Goal: Task Accomplishment & Management: Complete application form

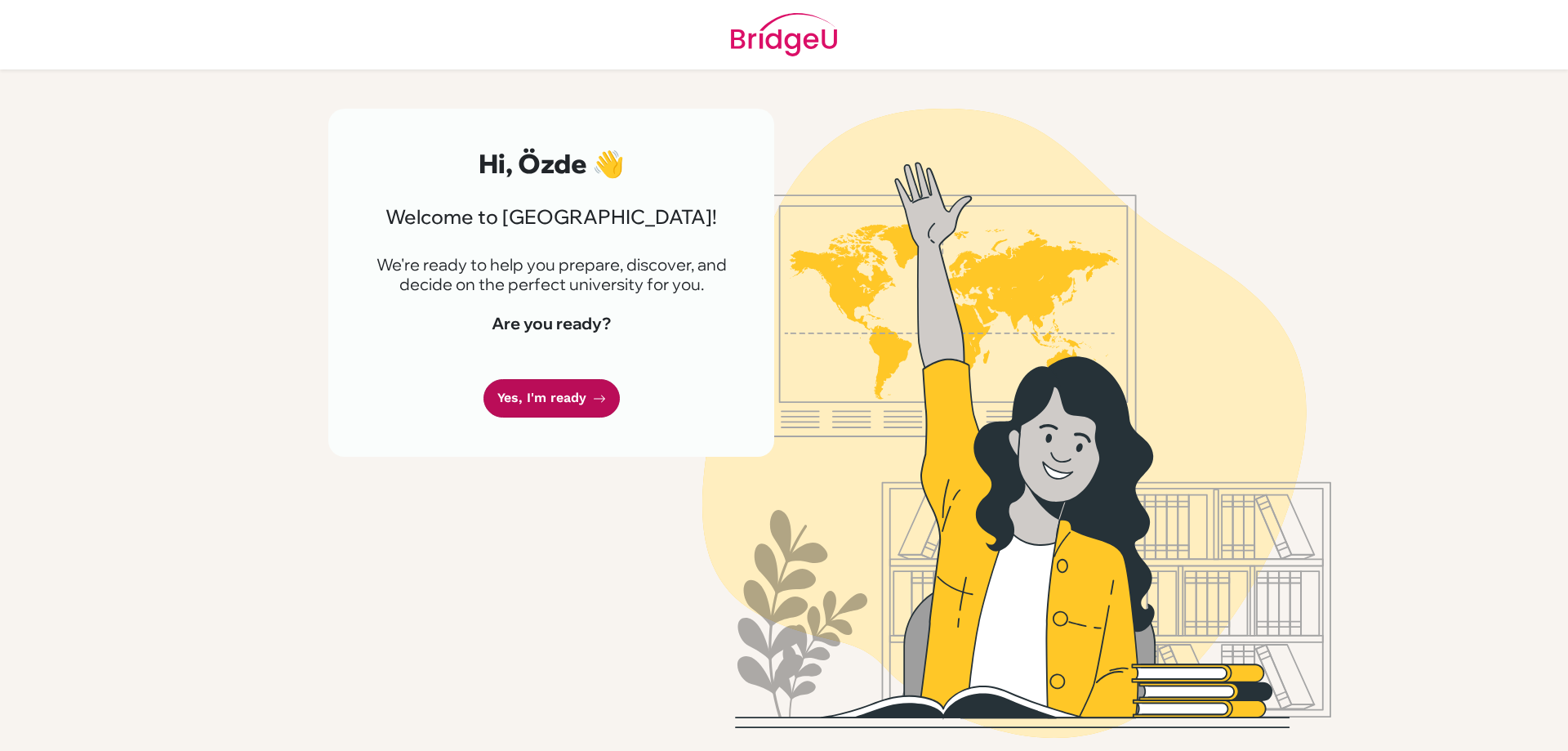
click at [542, 393] on link "Yes, I'm ready" at bounding box center [552, 399] width 136 height 38
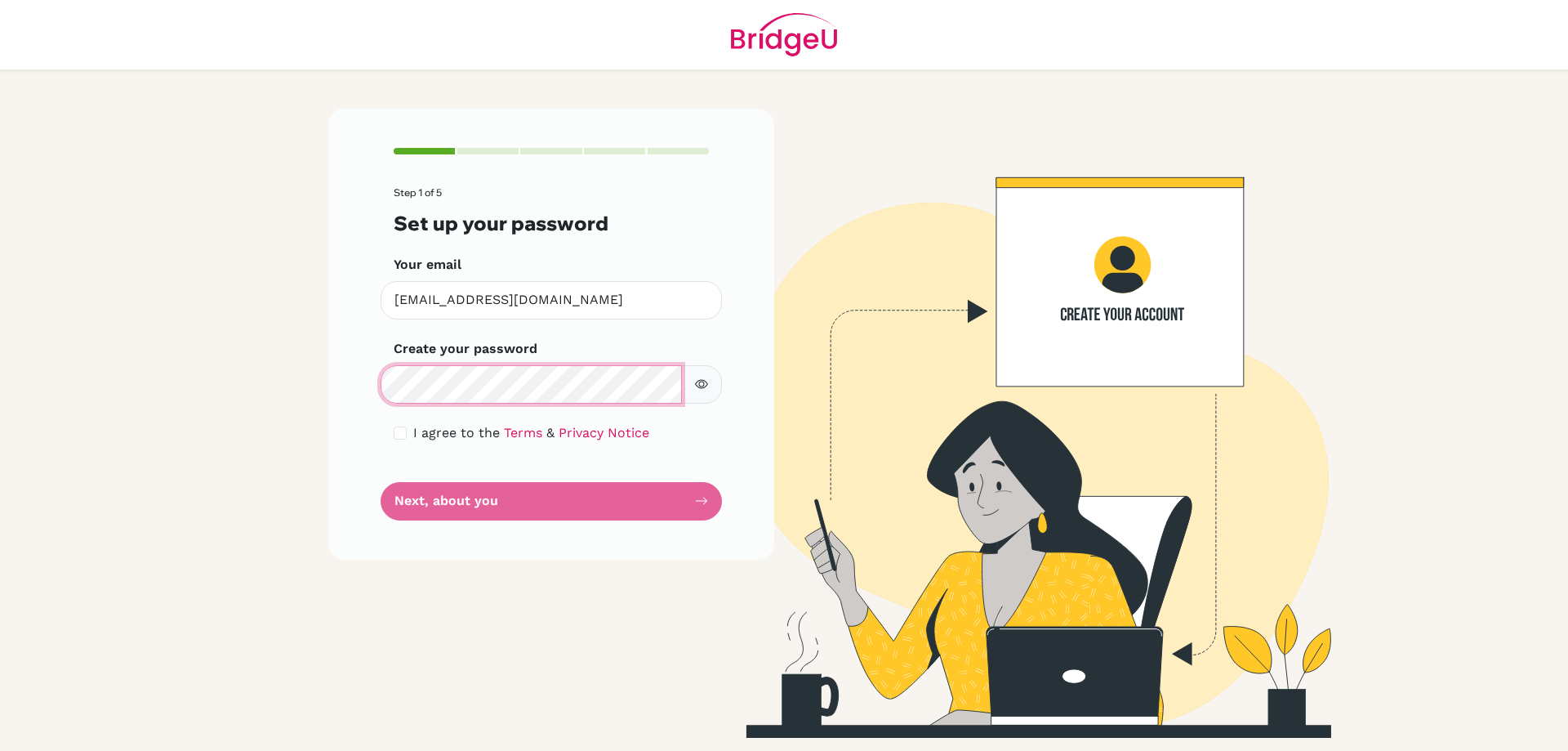
click at [381, 367] on div "Make sure it's at least 6 characters" at bounding box center [551, 385] width 342 height 38
click at [403, 438] on input "checkbox" at bounding box center [399, 433] width 13 height 13
checkbox input "true"
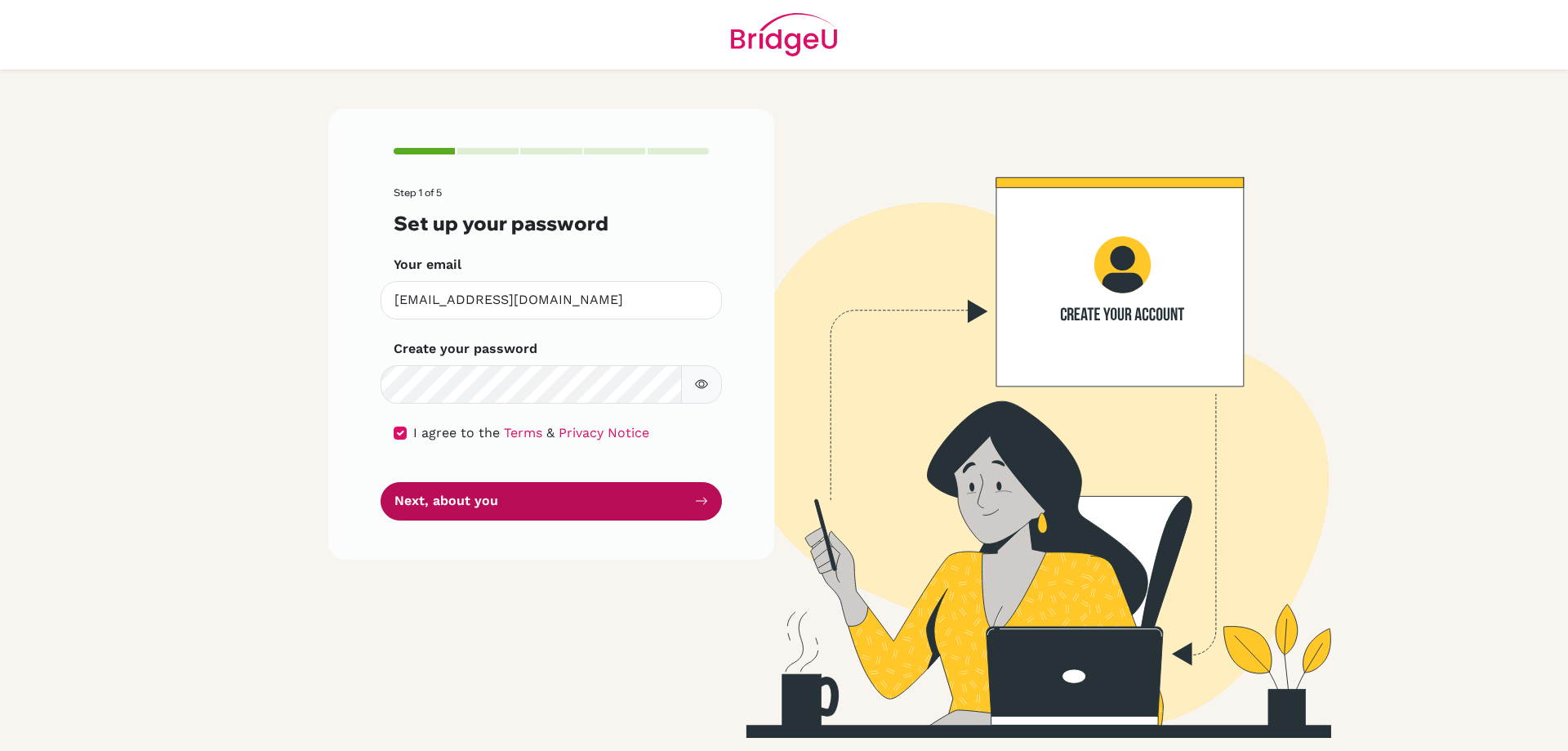
click at [531, 501] on button "Next, about you" at bounding box center [551, 501] width 342 height 38
